Goal: Transaction & Acquisition: Register for event/course

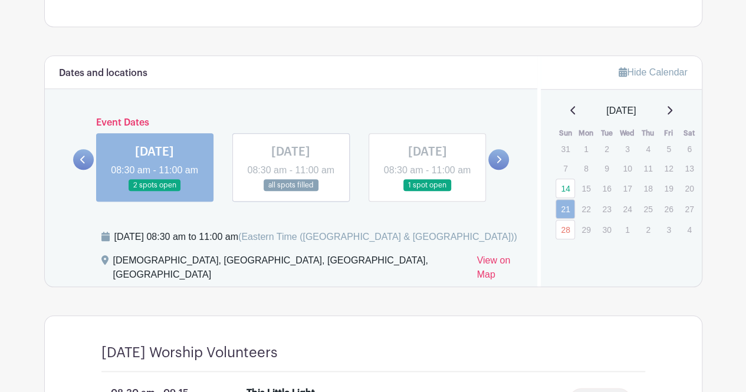
scroll to position [454, 0]
click at [502, 167] on link at bounding box center [498, 159] width 21 height 21
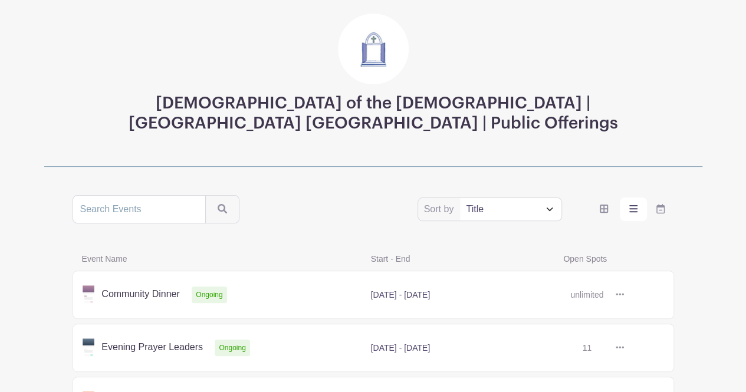
scroll to position [213, 0]
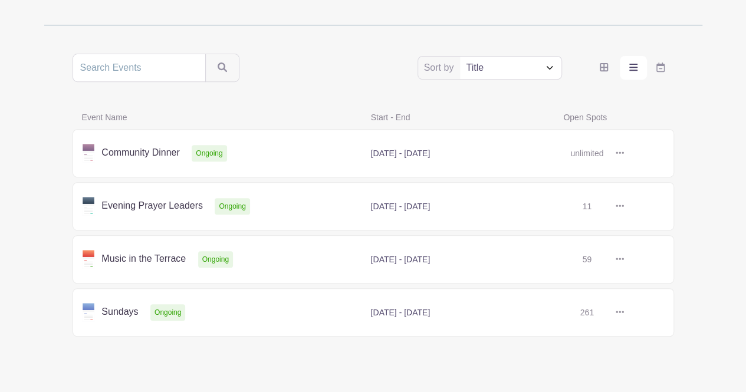
click at [624, 312] on link at bounding box center [624, 312] width 0 height 0
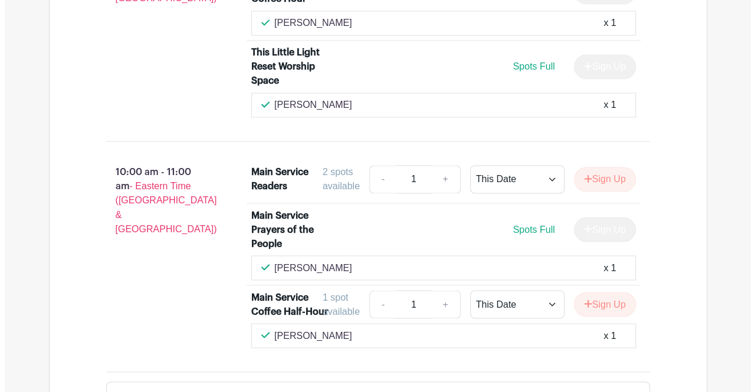
scroll to position [908, 0]
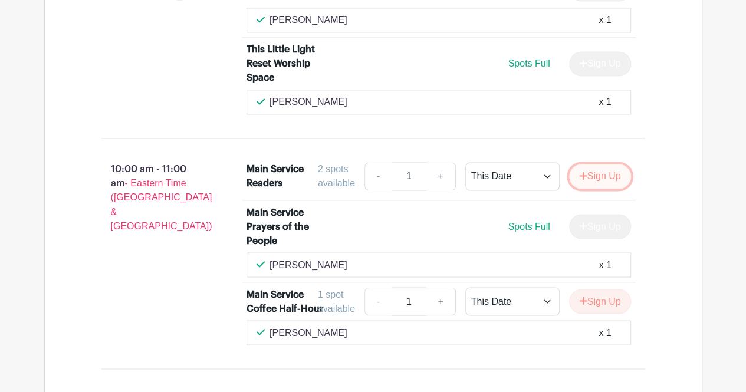
click at [594, 174] on button "Sign Up" at bounding box center [600, 176] width 62 height 25
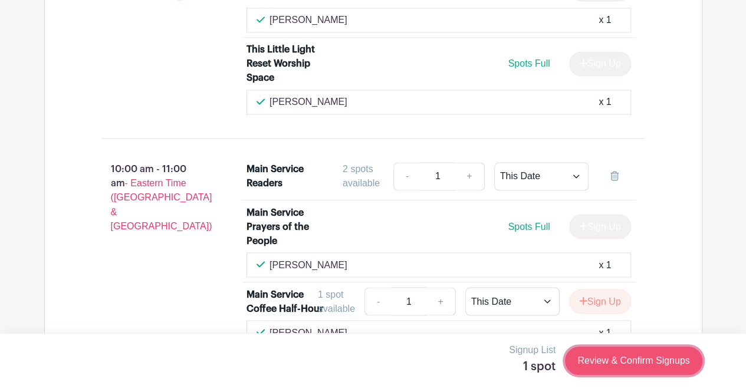
click at [615, 360] on link "Review & Confirm Signups" at bounding box center [633, 361] width 137 height 28
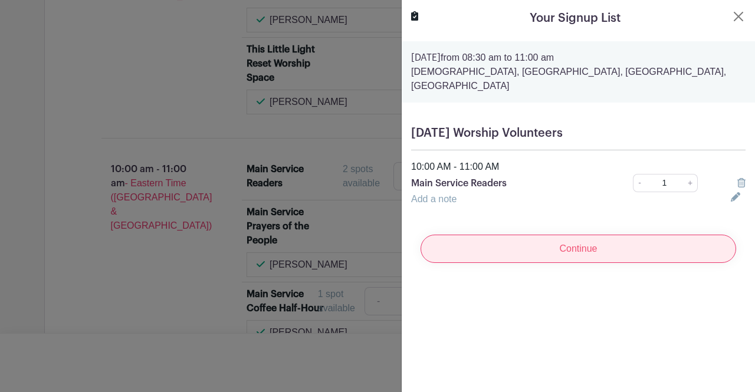
click at [563, 240] on input "Continue" at bounding box center [577, 249] width 315 height 28
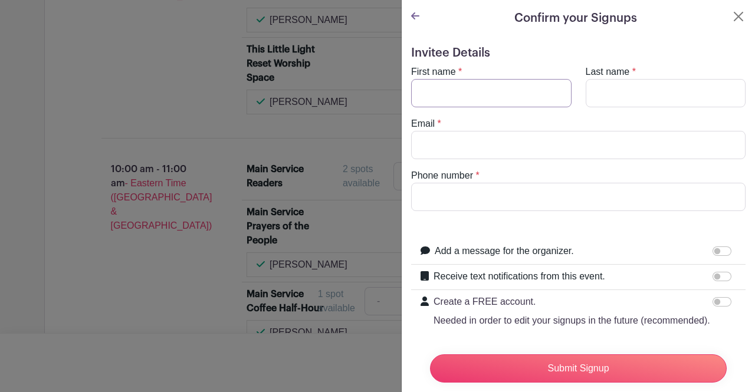
click at [456, 91] on input "First name" at bounding box center [491, 93] width 160 height 28
type input "Glenn"
type input "Jussen"
click at [440, 142] on input "Email" at bounding box center [578, 145] width 334 height 28
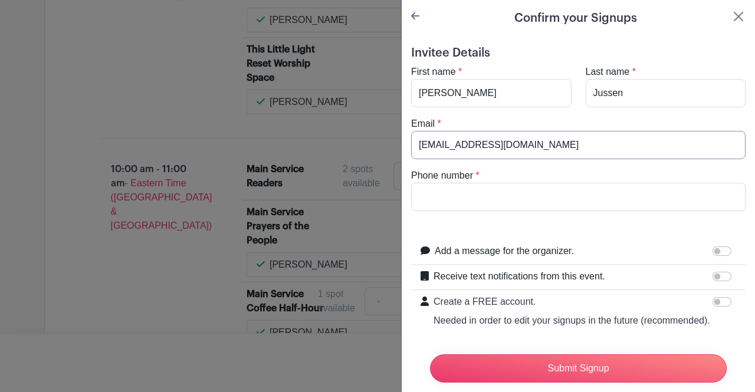
type input "admin@holyapostlesbrooklyn.com"
click at [429, 198] on input "Phone number" at bounding box center [578, 197] width 334 height 28
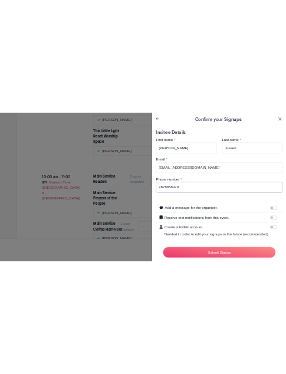
scroll to position [55, 0]
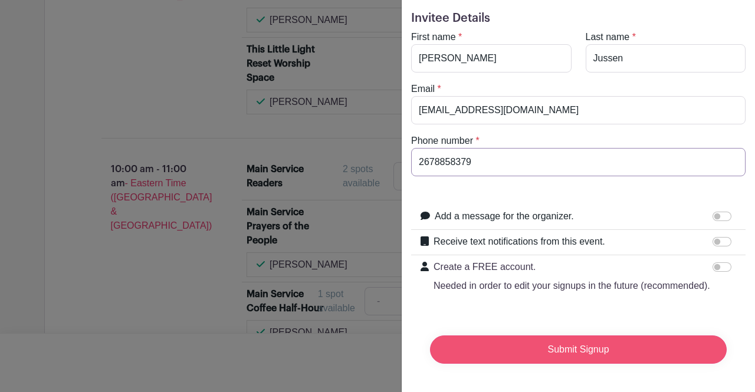
type input "2678858379"
click at [580, 335] on input "Submit Signup" at bounding box center [578, 349] width 297 height 28
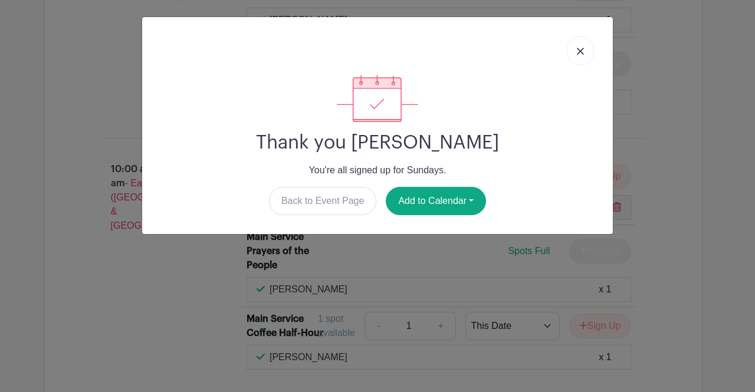
click at [581, 54] on img at bounding box center [580, 51] width 7 height 7
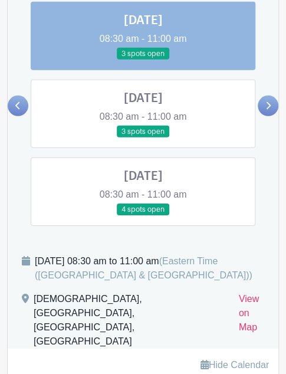
scroll to position [541, 0]
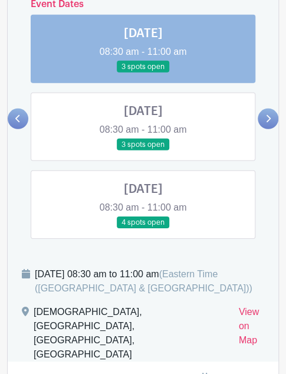
click at [19, 123] on icon at bounding box center [17, 118] width 5 height 9
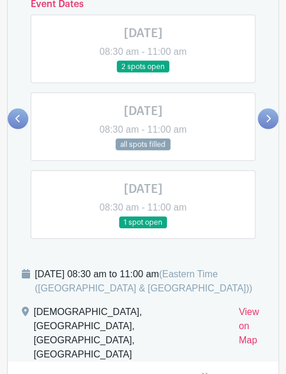
click at [143, 229] on link at bounding box center [143, 229] width 0 height 0
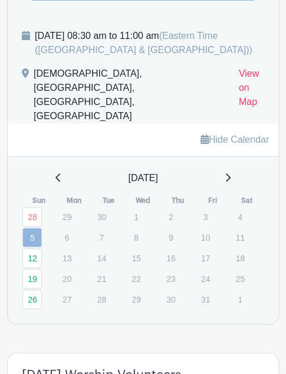
scroll to position [782, 0]
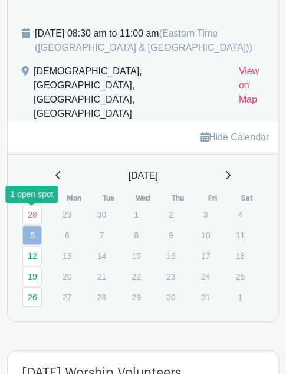
click at [29, 225] on link "5" at bounding box center [31, 234] width 19 height 19
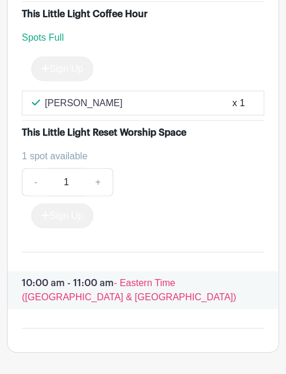
scroll to position [866, 0]
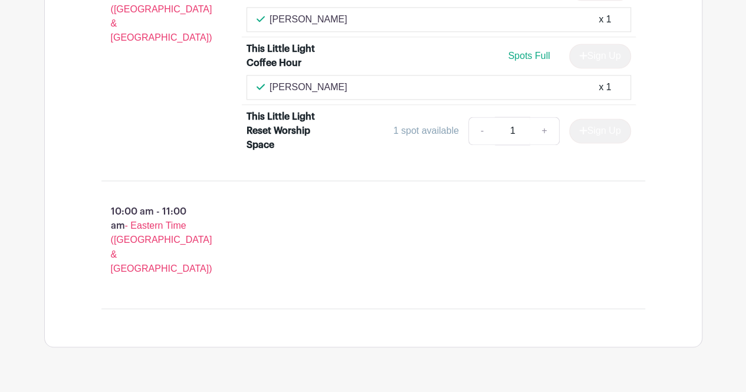
click at [132, 216] on p "10:00 am - 11:00 am - Eastern Time (US & Canada)" at bounding box center [156, 240] width 146 height 80
